Goal: Task Accomplishment & Management: Manage account settings

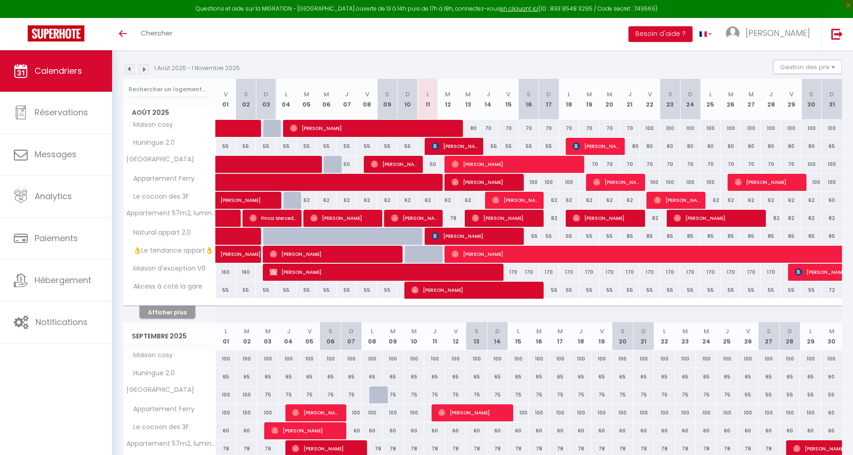
scroll to position [90, 0]
click at [178, 307] on button "Afficher plus" at bounding box center [167, 312] width 55 height 12
select select
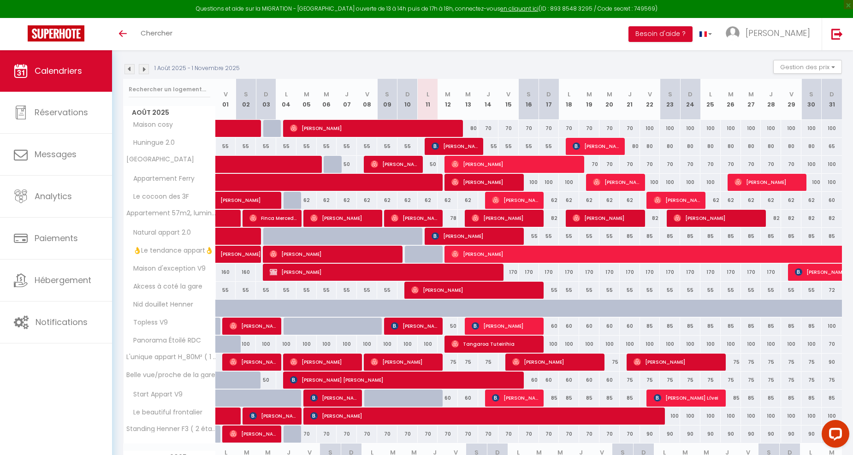
scroll to position [87, 0]
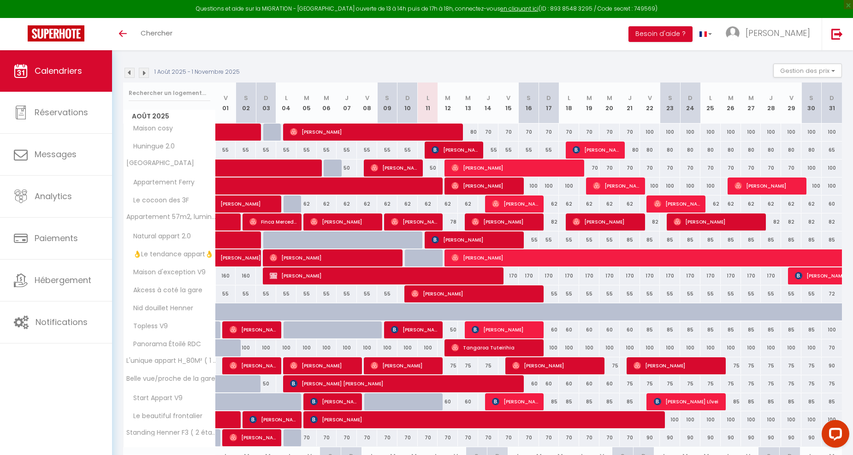
click at [454, 363] on div "75" at bounding box center [447, 365] width 20 height 17
type input "75"
select select "1"
type input "[DATE]"
type input "Mer 13 Août 2025"
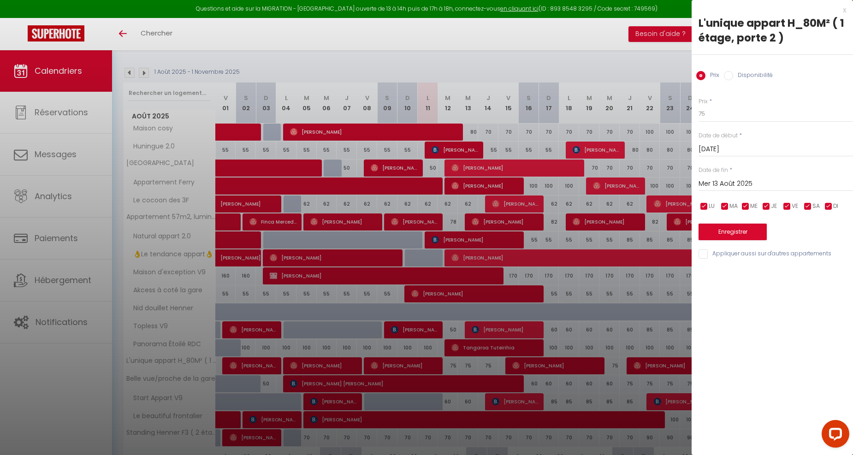
click at [726, 75] on input "Disponibilité" at bounding box center [727, 75] width 9 height 9
radio input "true"
radio input "false"
click at [713, 113] on select "Disponible Indisponible" at bounding box center [775, 115] width 154 height 18
select select "0"
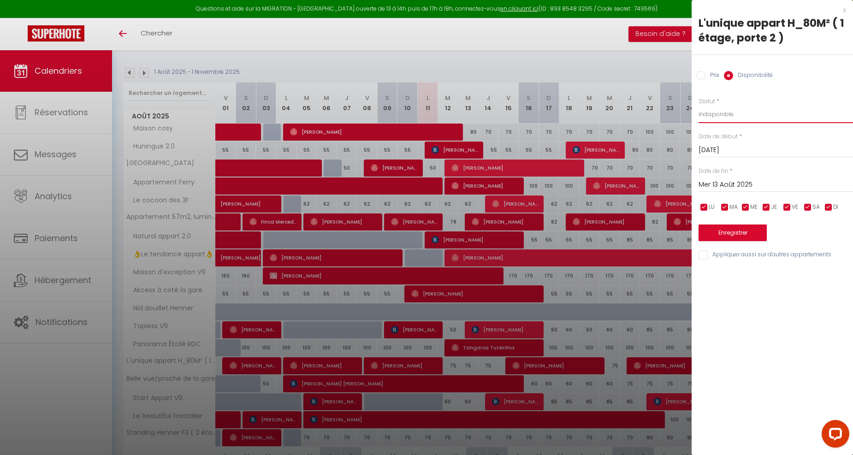
click at [698, 106] on select "Disponible Indisponible" at bounding box center [775, 115] width 154 height 18
click at [637, 79] on div at bounding box center [426, 227] width 853 height 455
